Goal: Book appointment/travel/reservation

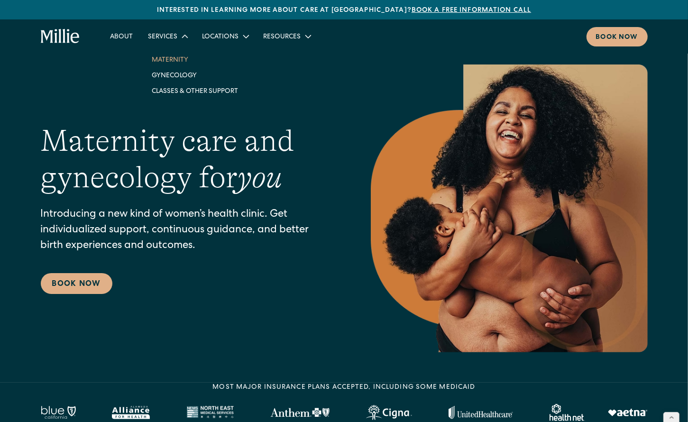
click at [173, 58] on link "Maternity" at bounding box center [194, 60] width 101 height 16
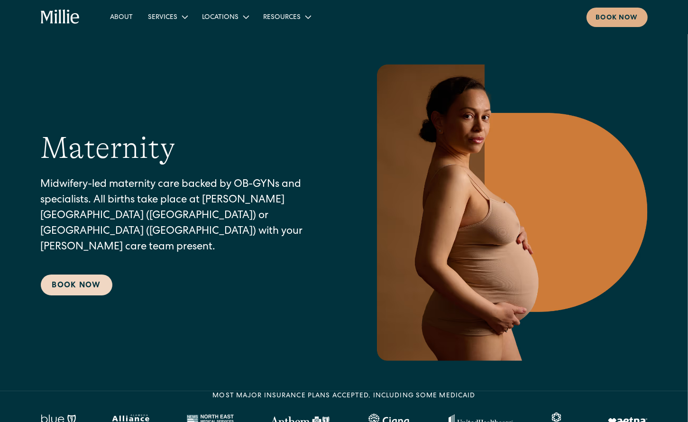
click at [83, 275] on link "Book Now" at bounding box center [77, 285] width 72 height 21
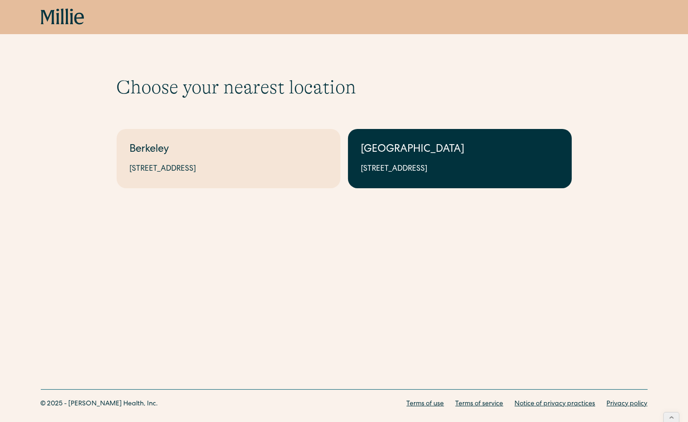
click at [452, 165] on div "[STREET_ADDRESS]" at bounding box center [459, 169] width 197 height 11
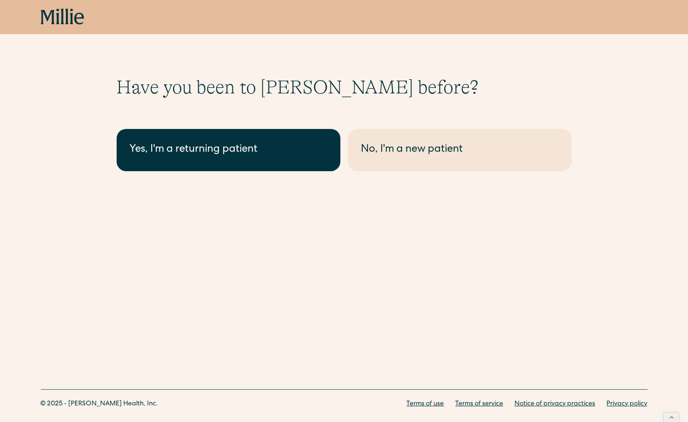
click at [282, 157] on div "Yes, I'm a returning patient" at bounding box center [228, 150] width 197 height 16
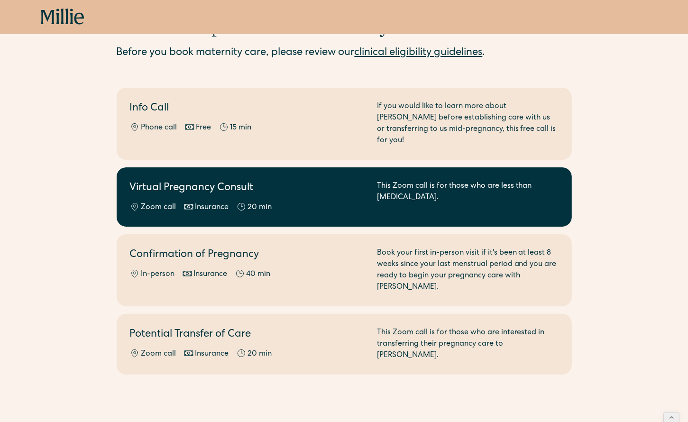
scroll to position [63, 0]
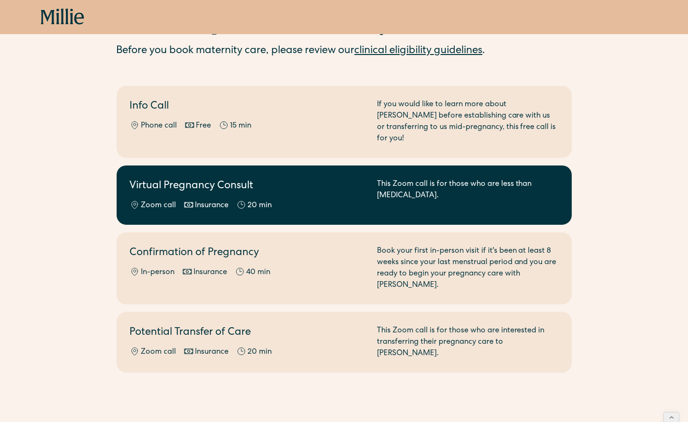
click at [336, 246] on h2 "Confirmation of Pregnancy" at bounding box center [248, 254] width 236 height 16
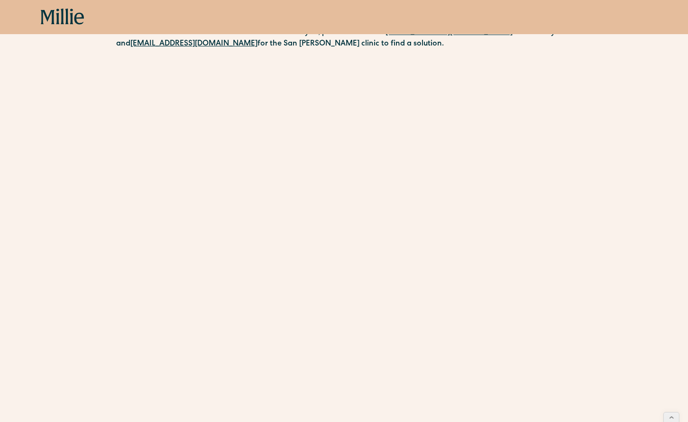
scroll to position [283, 0]
